Goal: Transaction & Acquisition: Purchase product/service

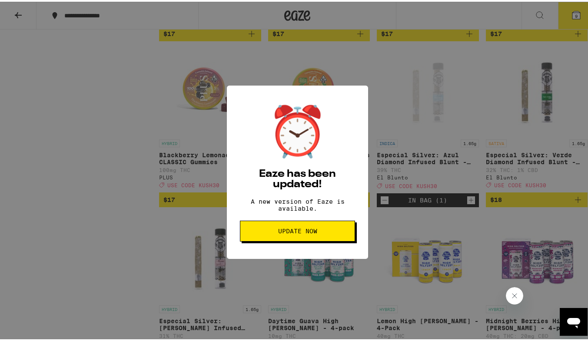
scroll to position [2383, 0]
click at [299, 232] on span "Update Now" at bounding box center [297, 229] width 39 height 6
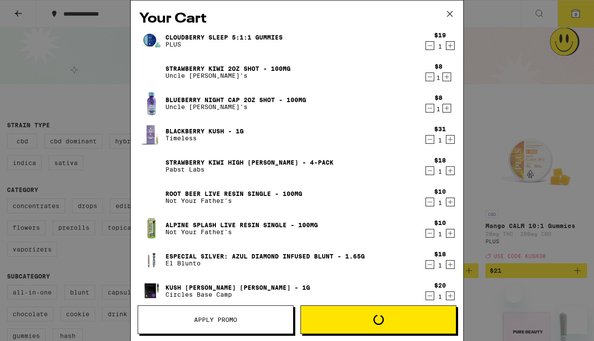
click at [426, 44] on icon "Decrement" at bounding box center [430, 45] width 8 height 10
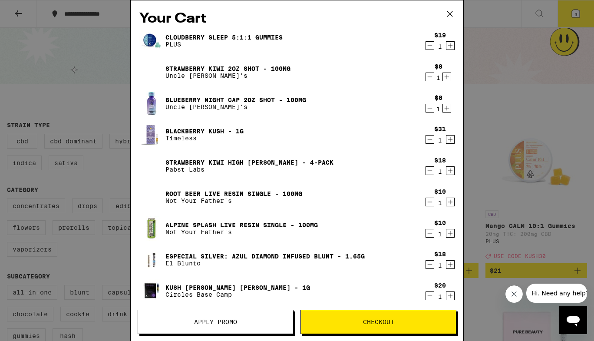
click at [426, 202] on icon "Decrement" at bounding box center [430, 202] width 8 height 10
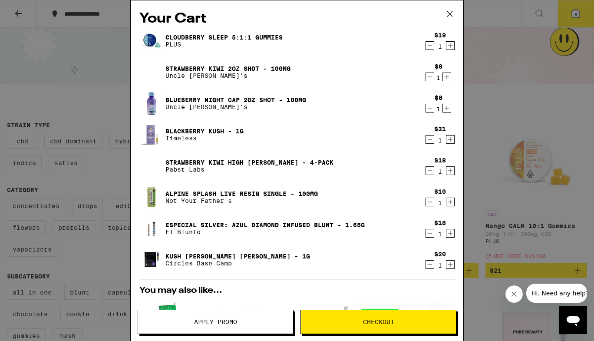
click at [426, 206] on icon "Decrement" at bounding box center [430, 202] width 8 height 10
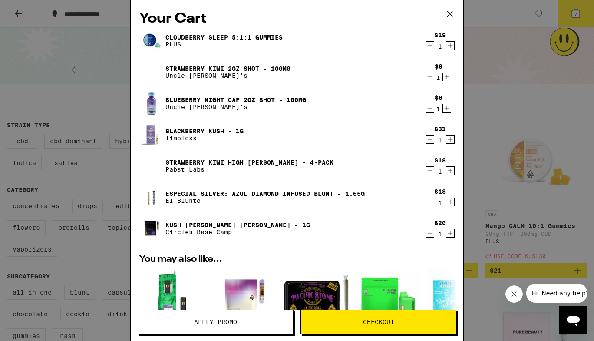
click at [426, 49] on icon "Decrement" at bounding box center [430, 45] width 8 height 10
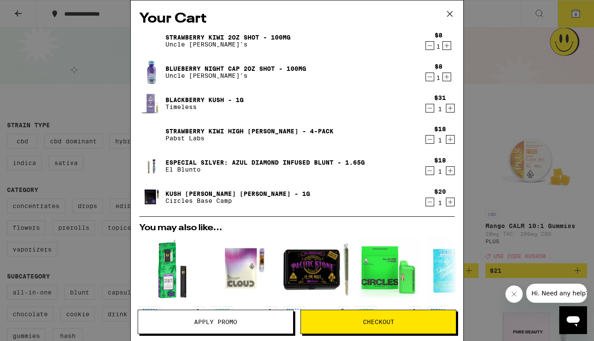
click at [426, 46] on icon "Decrement" at bounding box center [430, 45] width 8 height 10
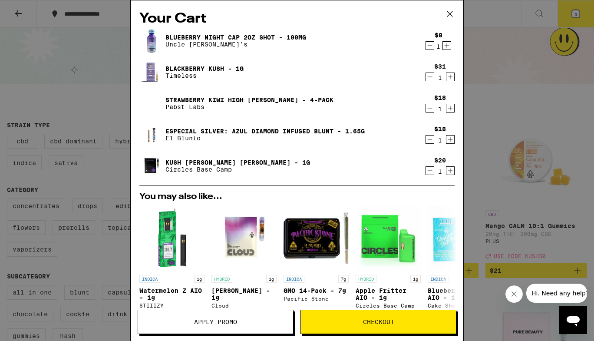
click at [426, 142] on icon "Decrement" at bounding box center [430, 139] width 8 height 10
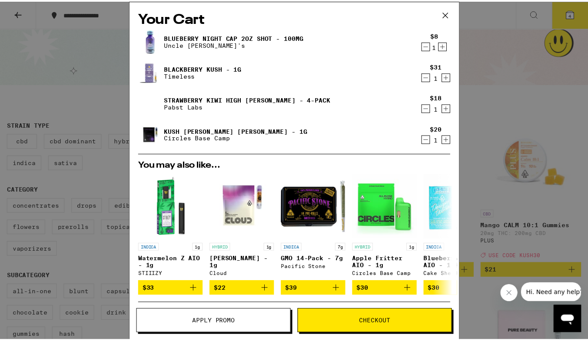
scroll to position [126, 0]
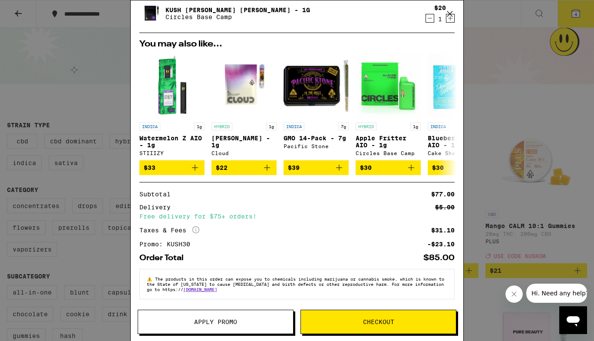
click at [393, 316] on button "Checkout" at bounding box center [379, 322] width 156 height 24
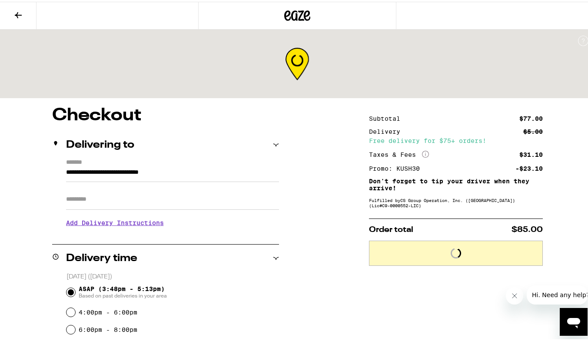
click at [206, 203] on input "Apt/Suite" at bounding box center [172, 197] width 213 height 21
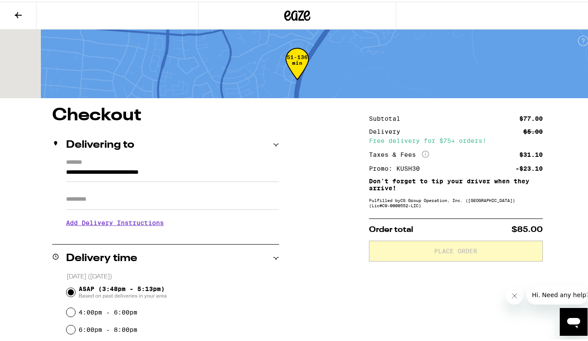
type input "**********"
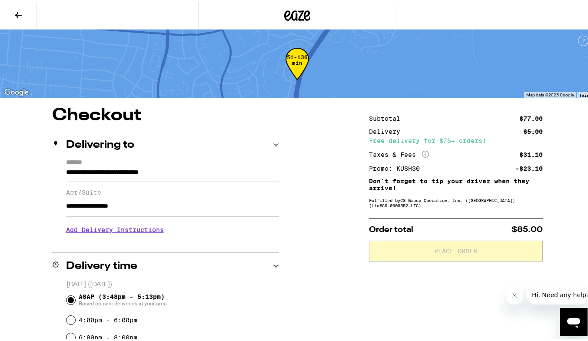
click at [131, 236] on h3 "Add Delivery Instructions" at bounding box center [172, 228] width 213 height 20
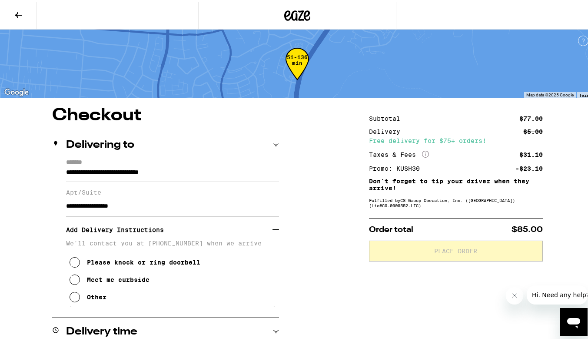
click at [74, 300] on icon at bounding box center [75, 295] width 10 height 10
click at [102, 315] on textarea "Enter any other delivery instructions you want driver to know" at bounding box center [172, 324] width 207 height 41
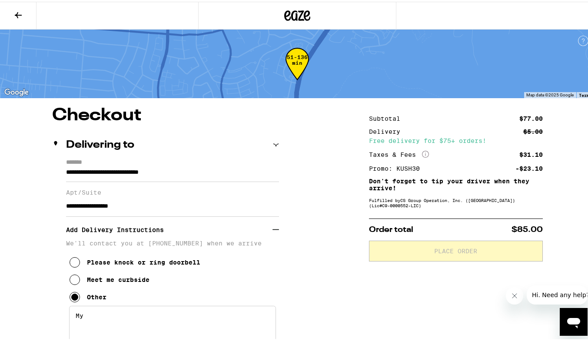
type textarea "M"
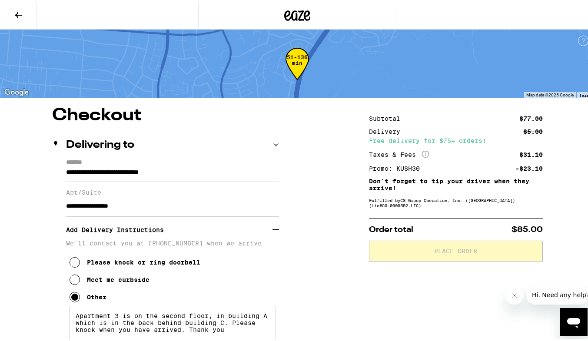
scroll to position [298, 0]
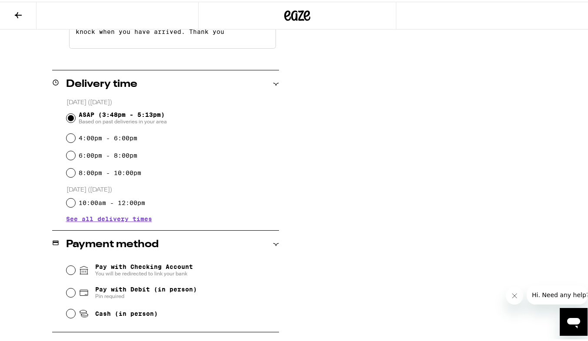
type textarea "Apartment 3 is on the second floor, in building A which is in the back behind b…"
click at [70, 314] on input "Cash (in person)" at bounding box center [70, 312] width 9 height 9
radio input "true"
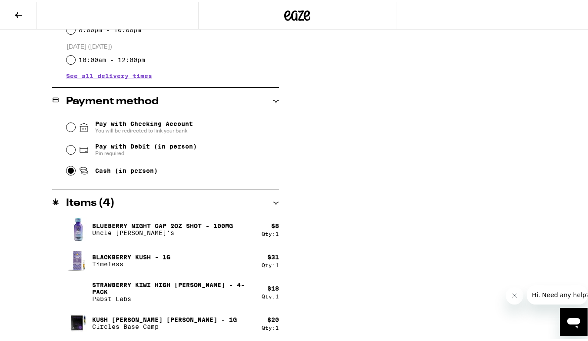
scroll to position [143, 0]
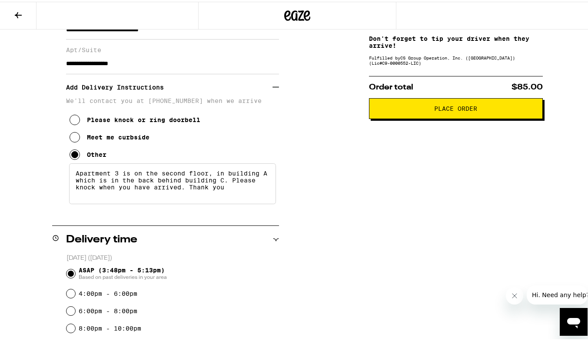
click at [498, 109] on span "Place Order" at bounding box center [455, 107] width 159 height 6
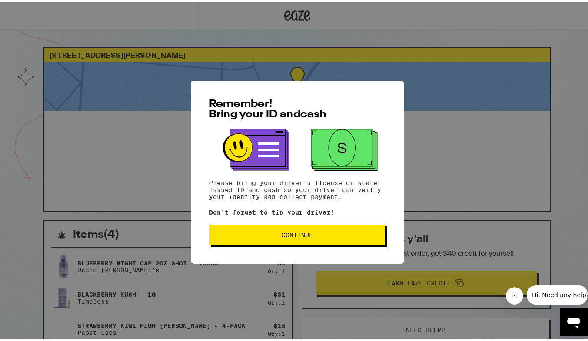
click at [328, 243] on button "Continue" at bounding box center [297, 233] width 176 height 21
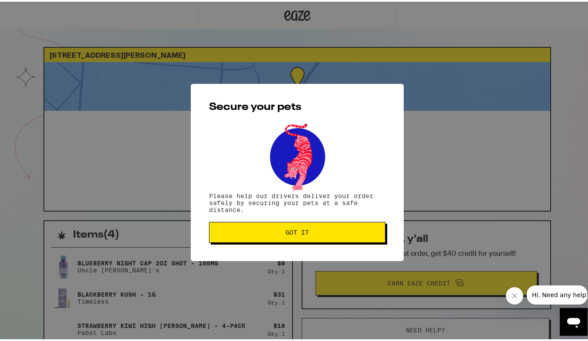
click at [314, 237] on button "Got it" at bounding box center [297, 230] width 176 height 21
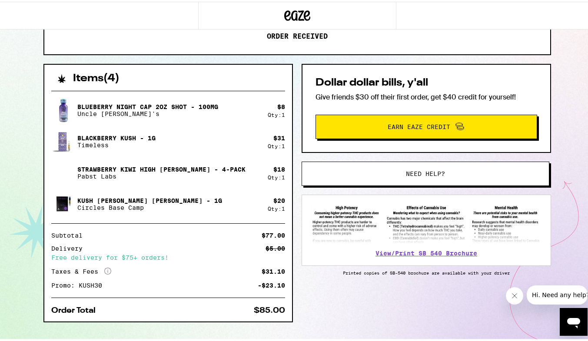
scroll to position [171, 0]
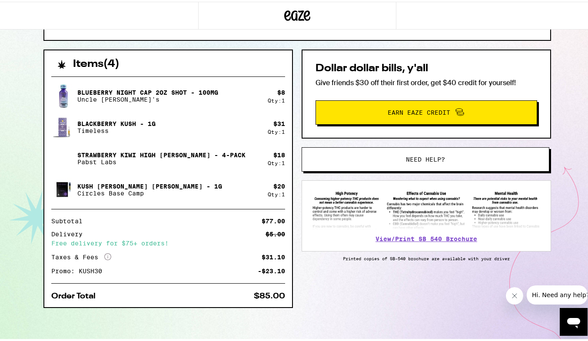
click at [586, 57] on div "1840 S Nelson St West Covina 91792 ETA 3:57pm - 5:17pm This ETA will become mor…" at bounding box center [297, 85] width 594 height 512
